Goal: Task Accomplishment & Management: Manage account settings

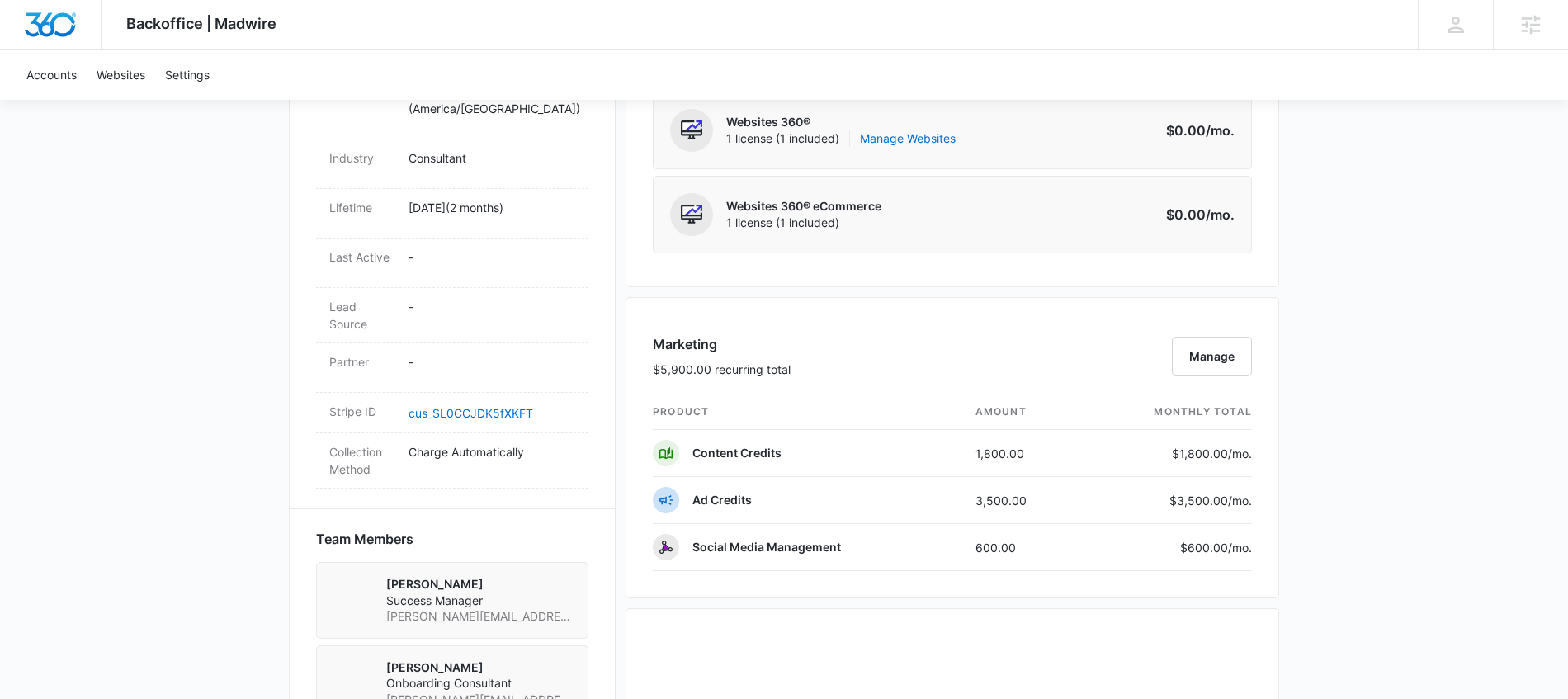
scroll to position [782, 0]
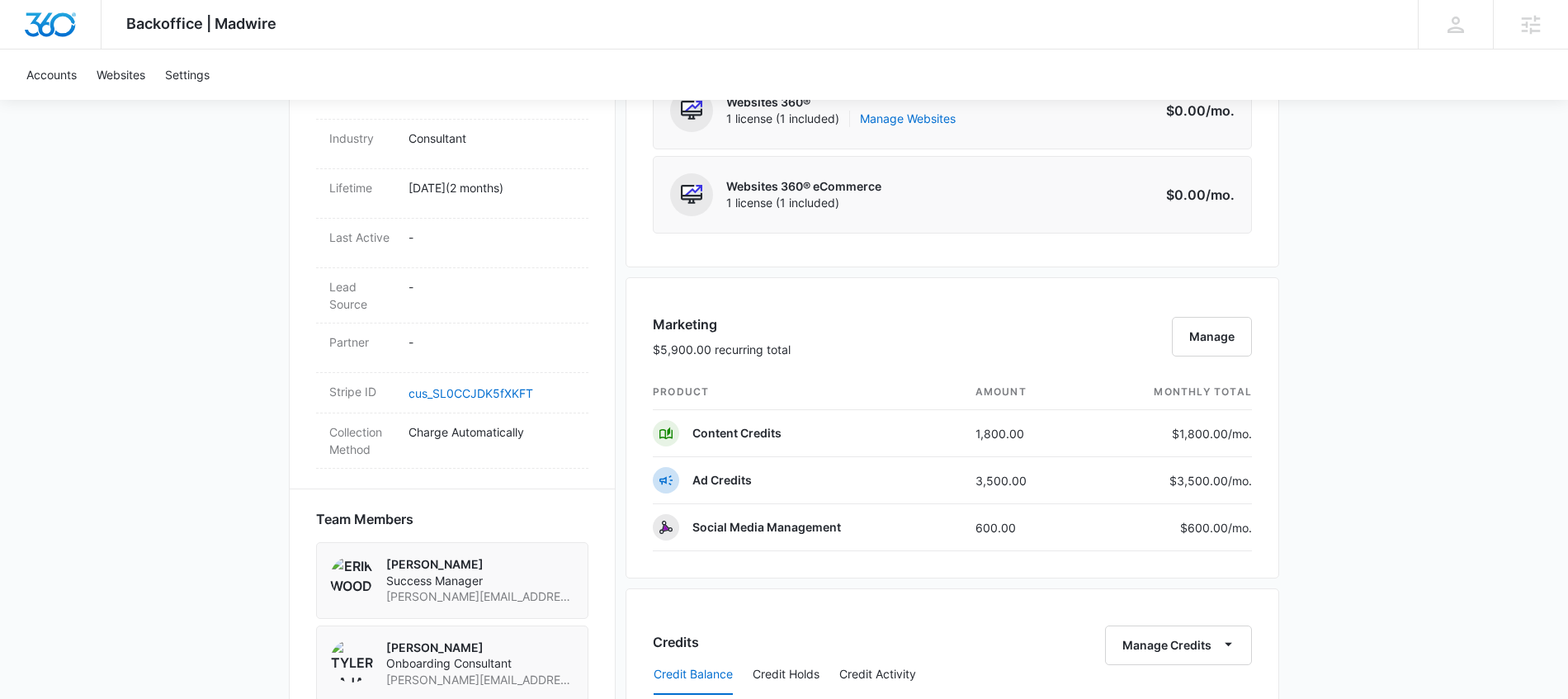
click at [1252, 336] on div "Marketing $5,900.00 recurring total Manage product amount monthly total Content…" at bounding box center [952, 428] width 653 height 301
click at [1213, 327] on button "Manage" at bounding box center [1212, 337] width 80 height 40
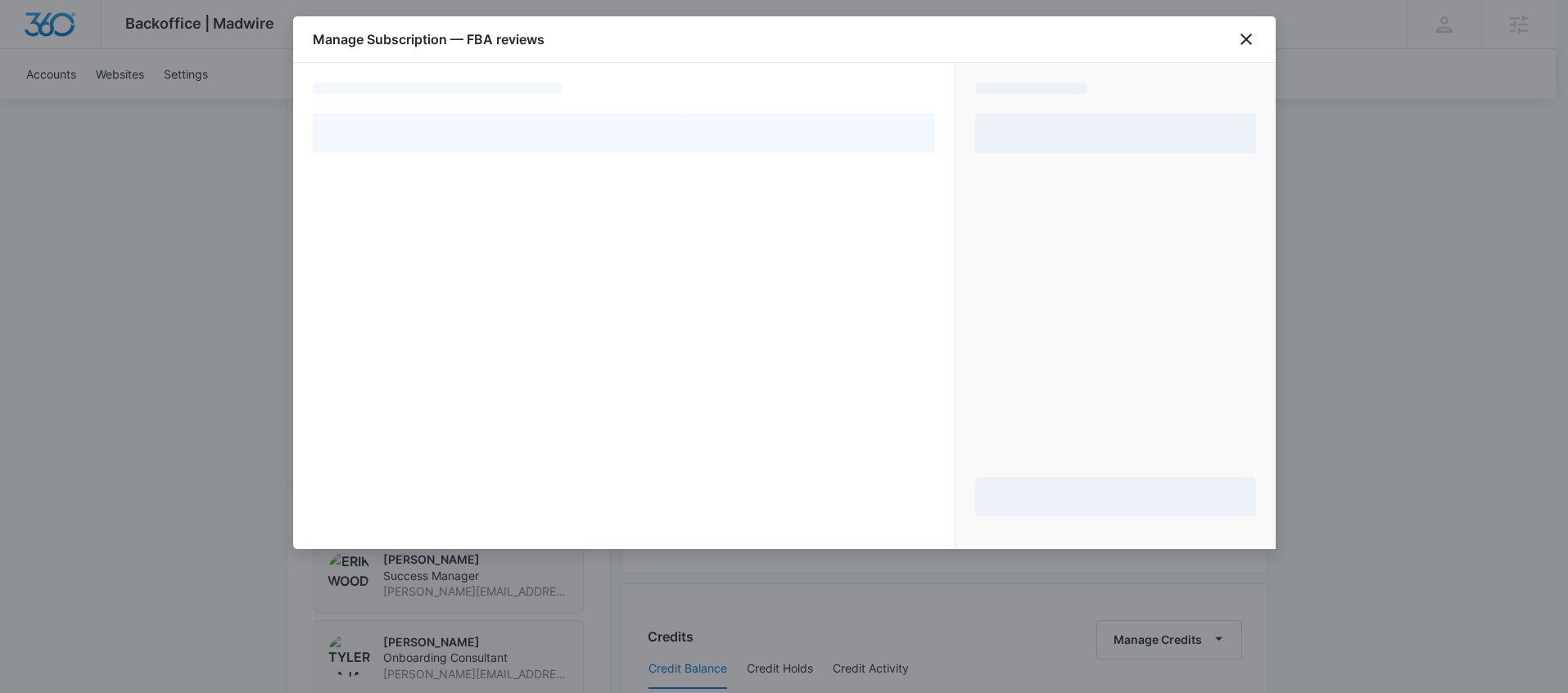
select select "pm_1RQKDzA4n8RTgNjUohDo047A"
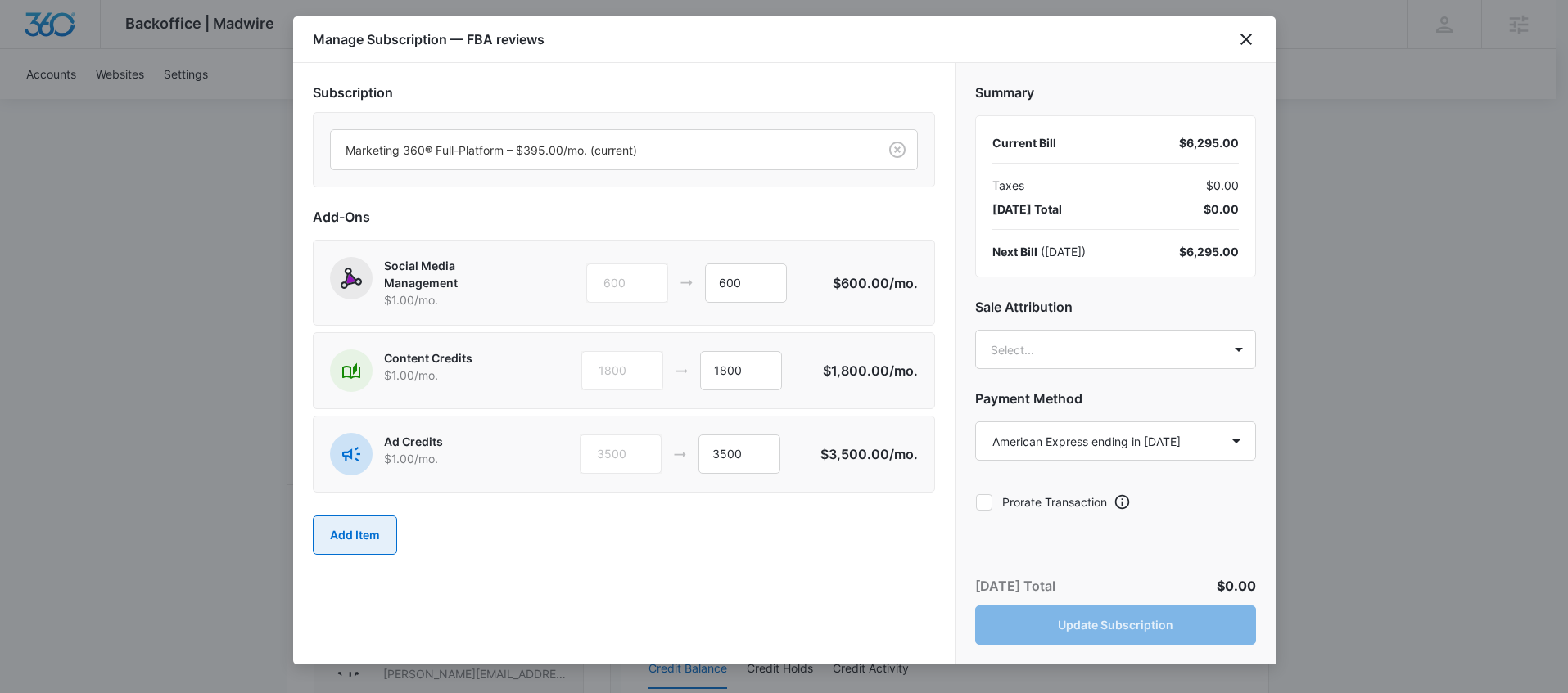
click at [366, 536] on button "Add Item" at bounding box center [355, 534] width 84 height 39
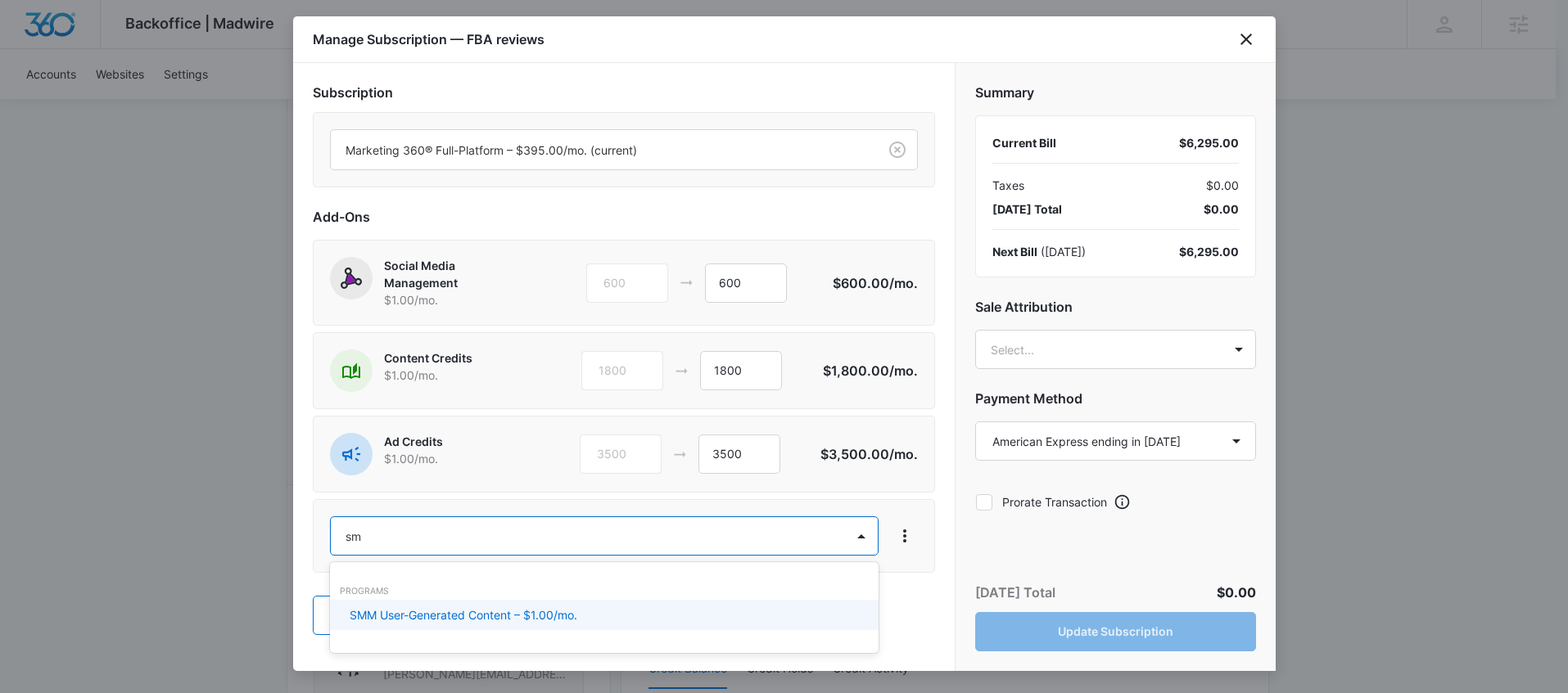
type input "smm"
click at [445, 603] on div "SMM User-Generated Content – $1.00/mo." at bounding box center [604, 615] width 548 height 30
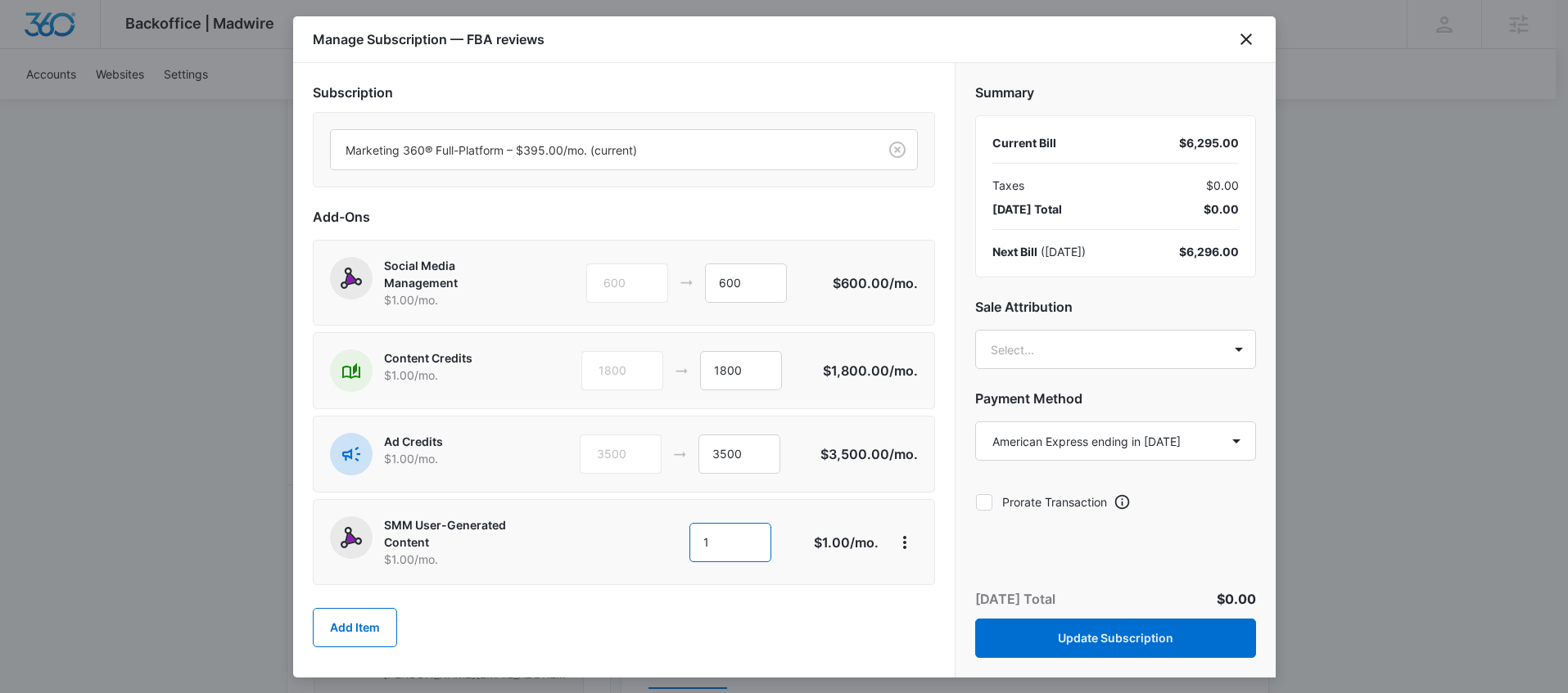
drag, startPoint x: 745, startPoint y: 544, endPoint x: 713, endPoint y: 546, distance: 32.1
click at [713, 546] on input "1" at bounding box center [730, 542] width 82 height 39
type textarea "1"
drag, startPoint x: 705, startPoint y: 543, endPoint x: 693, endPoint y: 542, distance: 12.0
click at [693, 542] on input "1" at bounding box center [730, 542] width 82 height 39
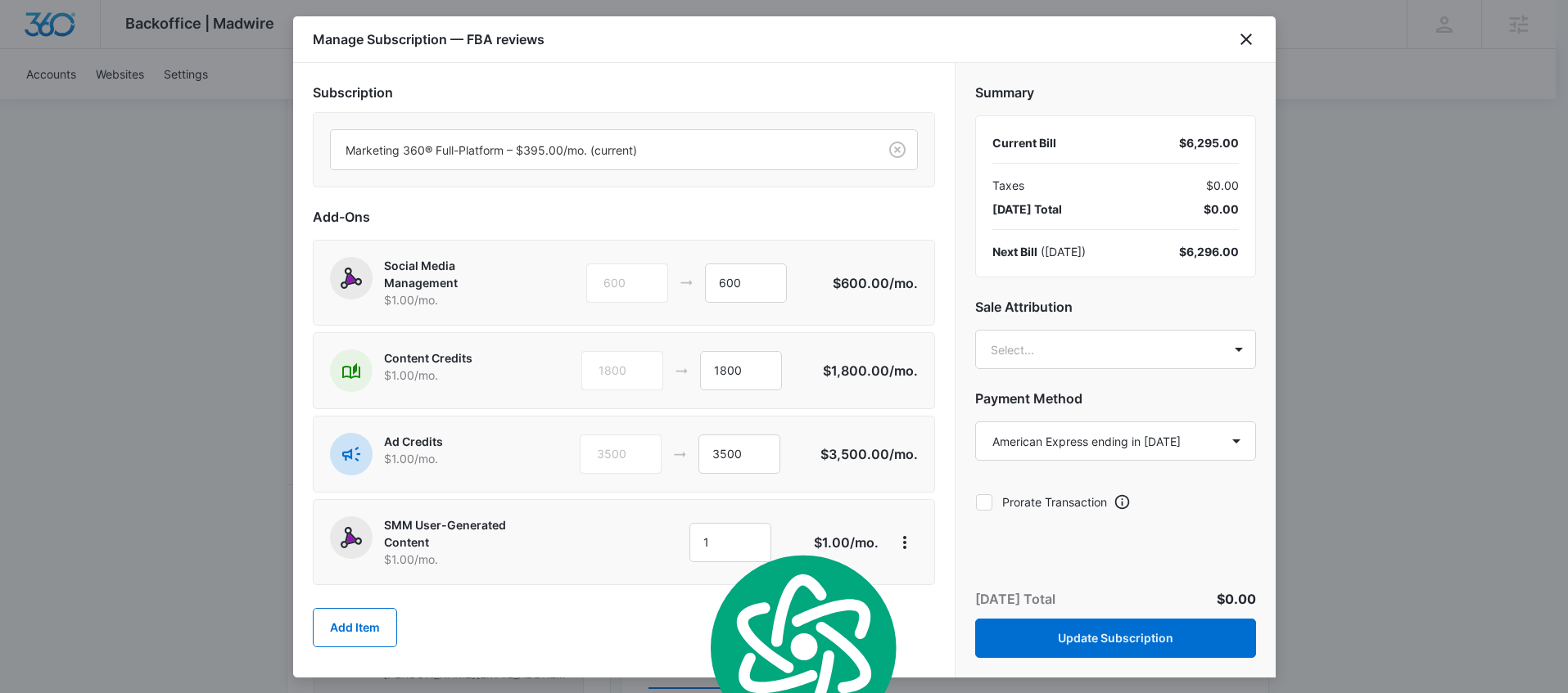
drag, startPoint x: 713, startPoint y: 532, endPoint x: 695, endPoint y: 534, distance: 18.1
click at [695, 534] on input "1" at bounding box center [730, 542] width 82 height 39
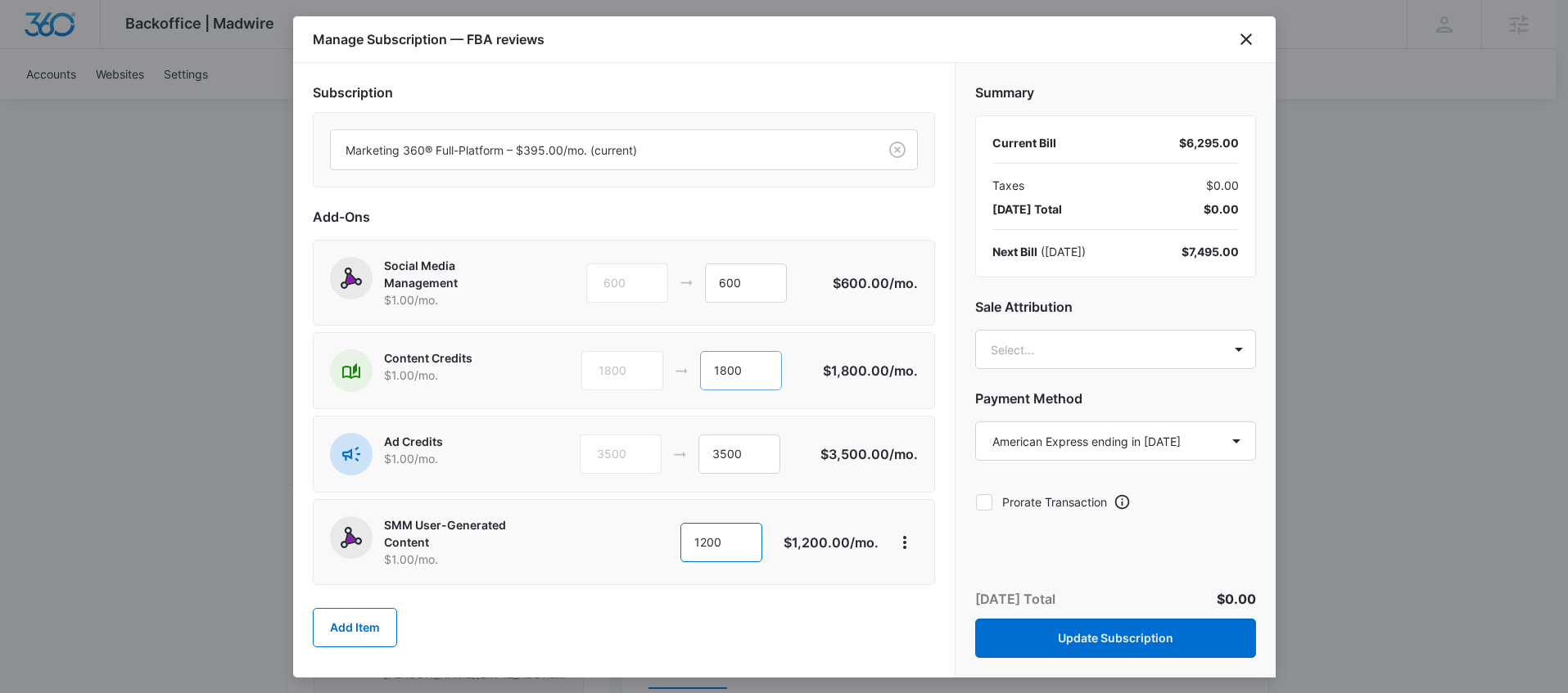
type input "1200"
drag, startPoint x: 746, startPoint y: 372, endPoint x: 703, endPoint y: 367, distance: 43.3
click at [703, 367] on input "1800" at bounding box center [741, 370] width 82 height 39
type input "600"
click at [802, 621] on div "Add Item" at bounding box center [624, 628] width 622 height 72
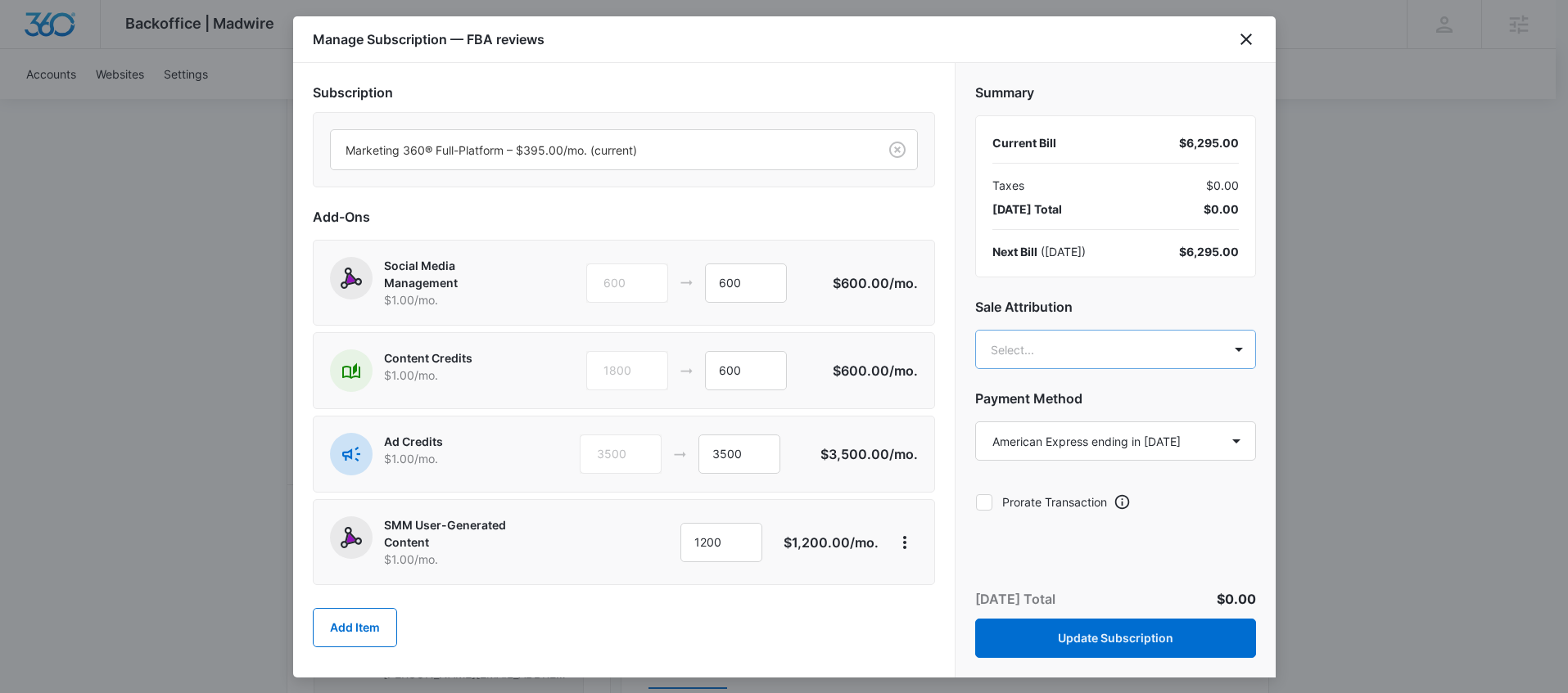
click at [1153, 339] on body "Backoffice | Madwire Apps Settings BA [PERSON_NAME] [PERSON_NAME][EMAIL_ADDRESS…" at bounding box center [784, 374] width 1568 height 2299
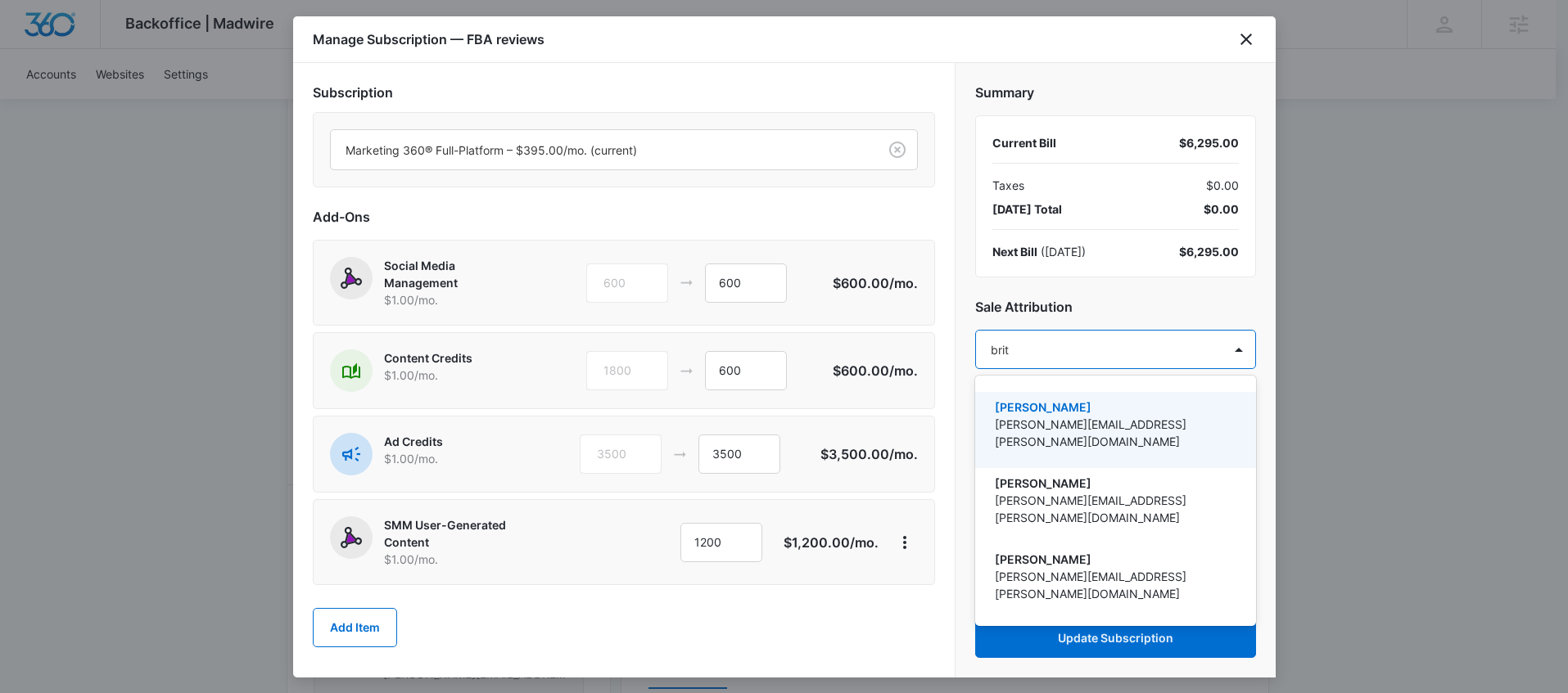
type input "[PERSON_NAME]"
click at [1068, 424] on p "[PERSON_NAME][EMAIL_ADDRESS][PERSON_NAME][DOMAIN_NAME]" at bounding box center [1114, 432] width 238 height 34
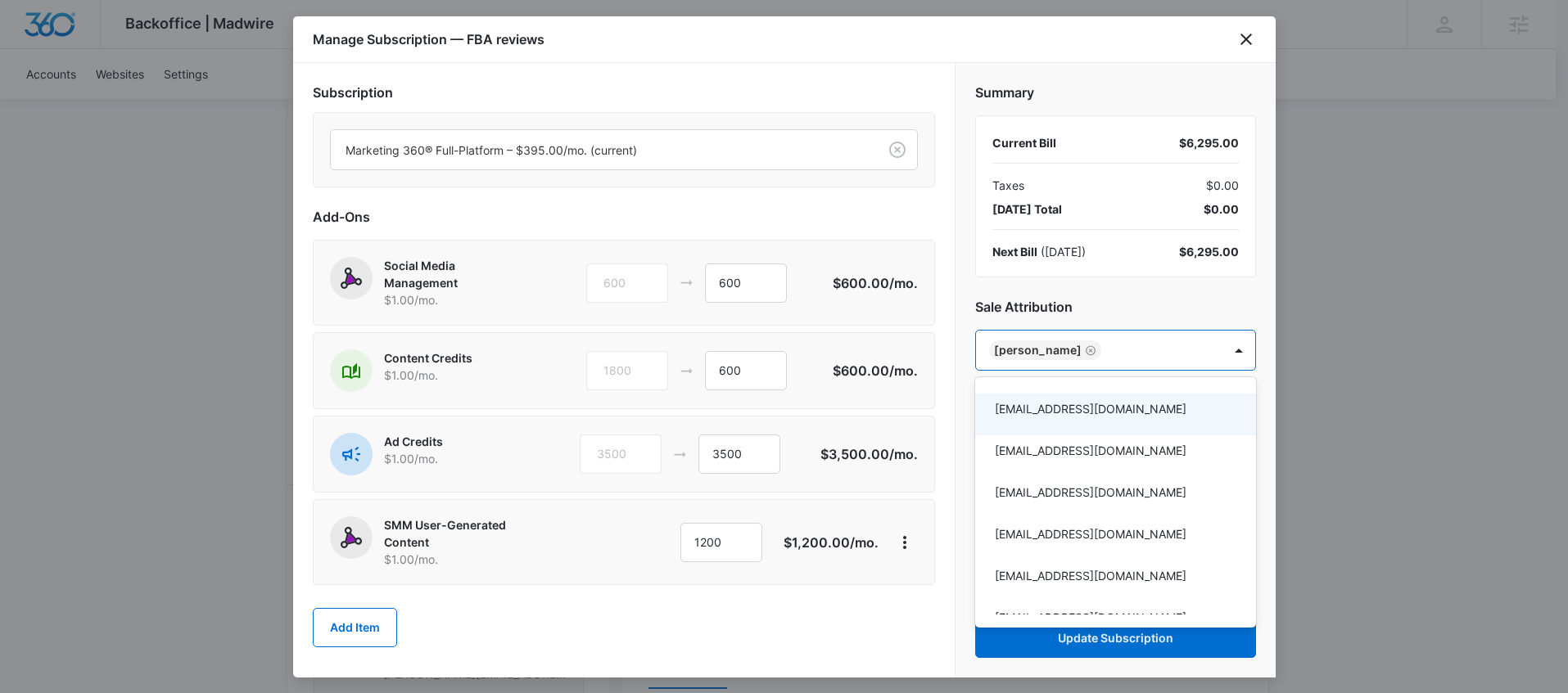
click at [1150, 296] on div at bounding box center [784, 346] width 1568 height 693
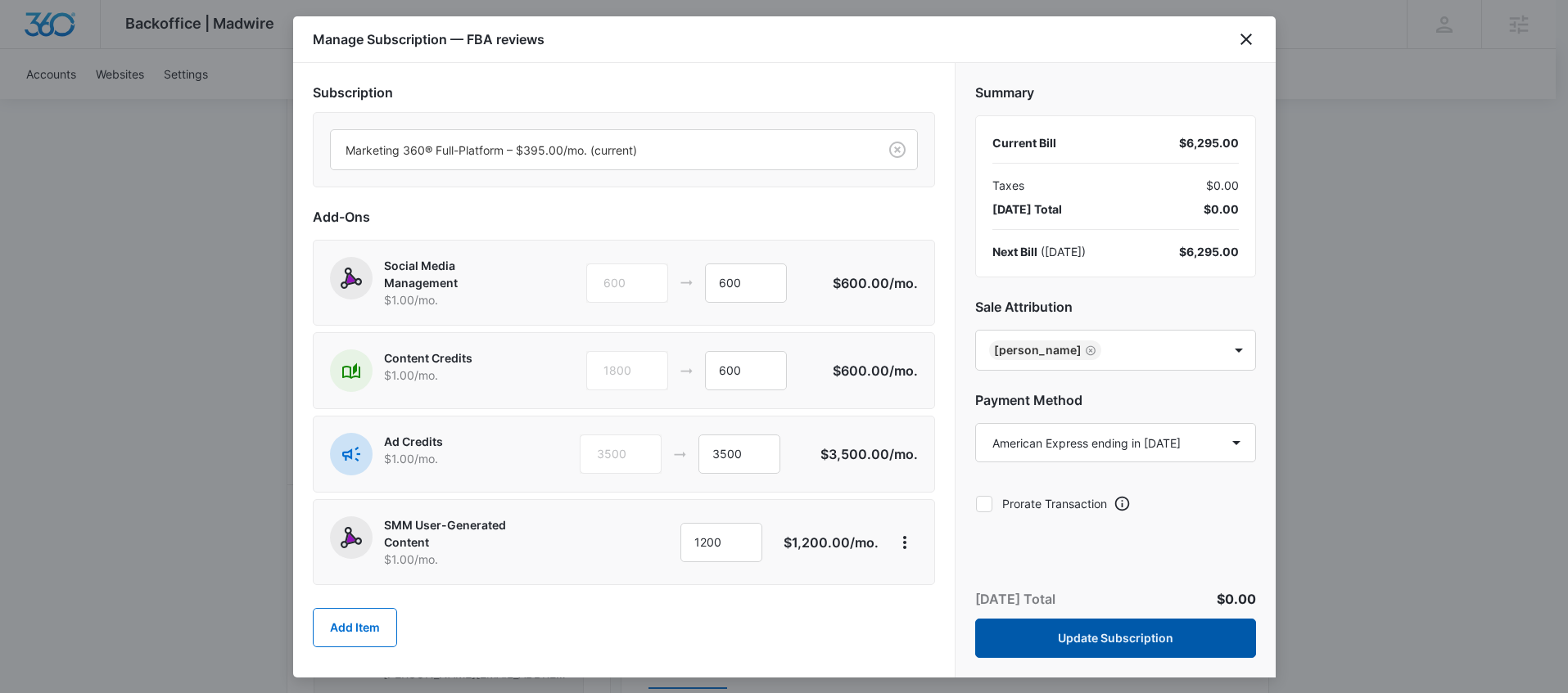
click at [1132, 648] on button "Update Subscription" at bounding box center [1116, 638] width 281 height 39
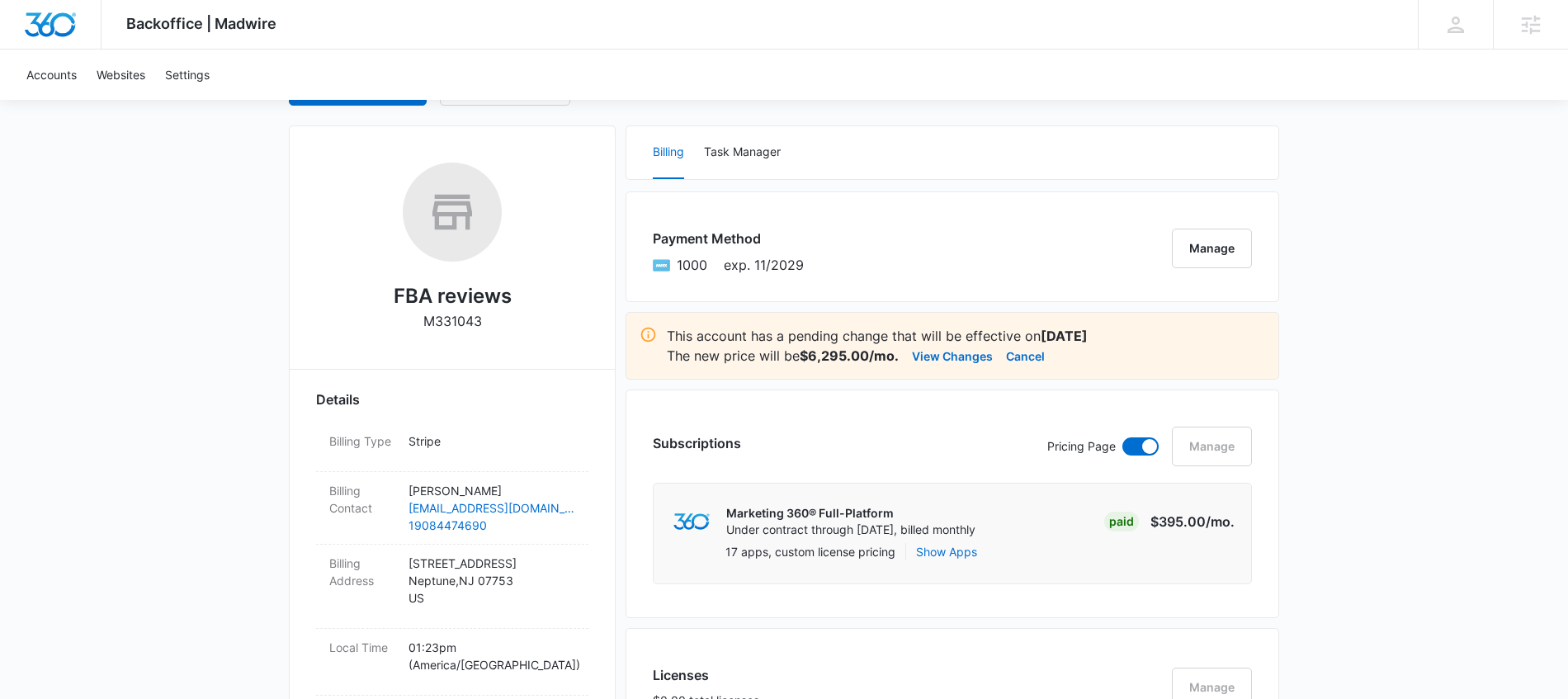
scroll to position [69, 0]
